Goal: Task Accomplishment & Management: Manage account settings

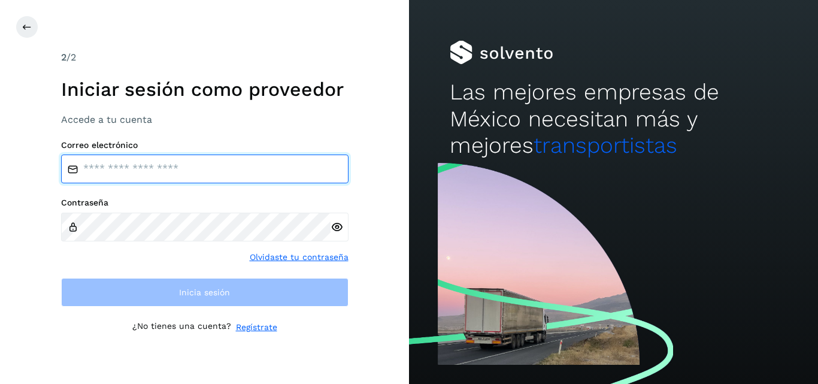
click at [254, 168] on input "email" at bounding box center [205, 169] width 288 height 29
click at [200, 176] on input "email" at bounding box center [205, 169] width 288 height 29
type input "**********"
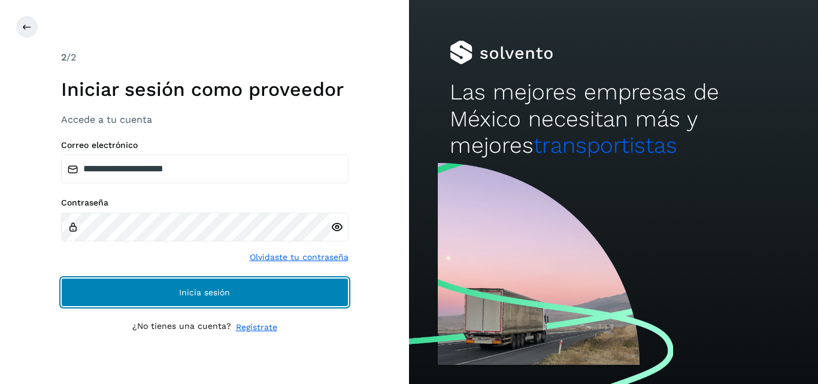
click at [193, 291] on span "Inicia sesión" at bounding box center [204, 292] width 51 height 8
click at [194, 292] on span "Inicia sesión" at bounding box center [204, 292] width 51 height 8
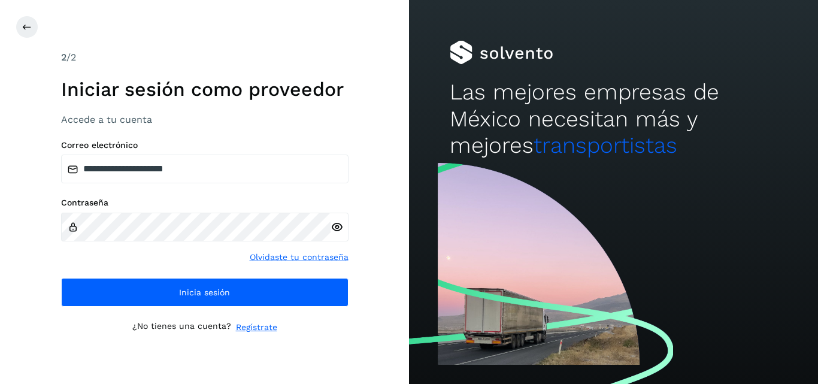
click at [337, 223] on icon at bounding box center [337, 227] width 13 height 13
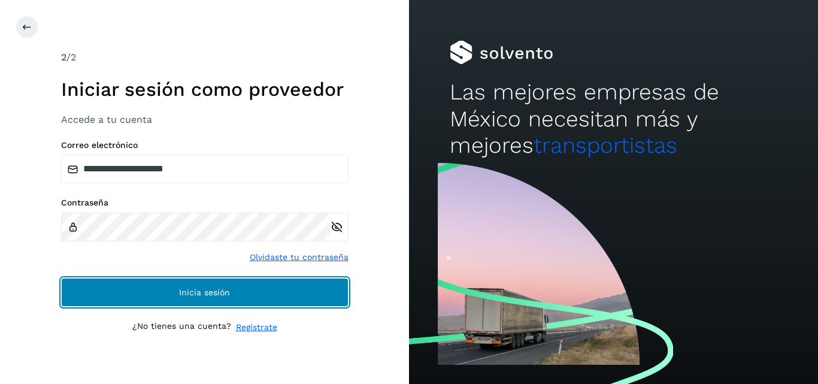
click at [237, 295] on button "Inicia sesión" at bounding box center [205, 292] width 288 height 29
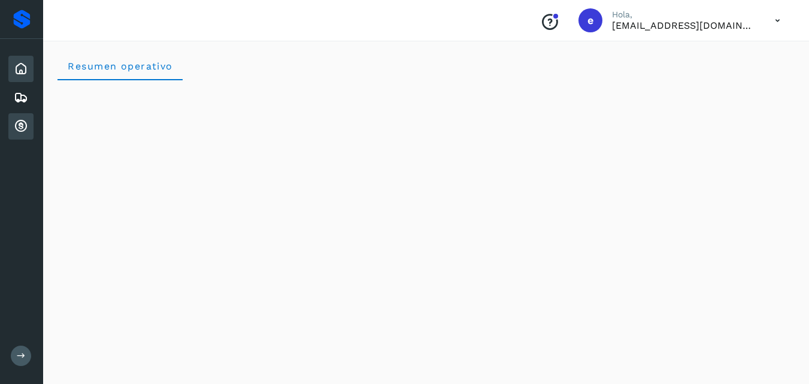
click at [24, 123] on icon at bounding box center [21, 126] width 14 height 14
click at [22, 124] on icon at bounding box center [21, 126] width 14 height 14
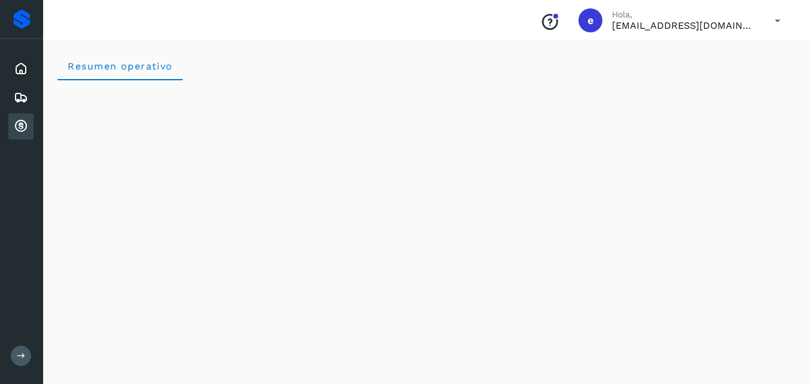
click at [22, 124] on icon at bounding box center [21, 126] width 14 height 14
